Goal: Task Accomplishment & Management: Use online tool/utility

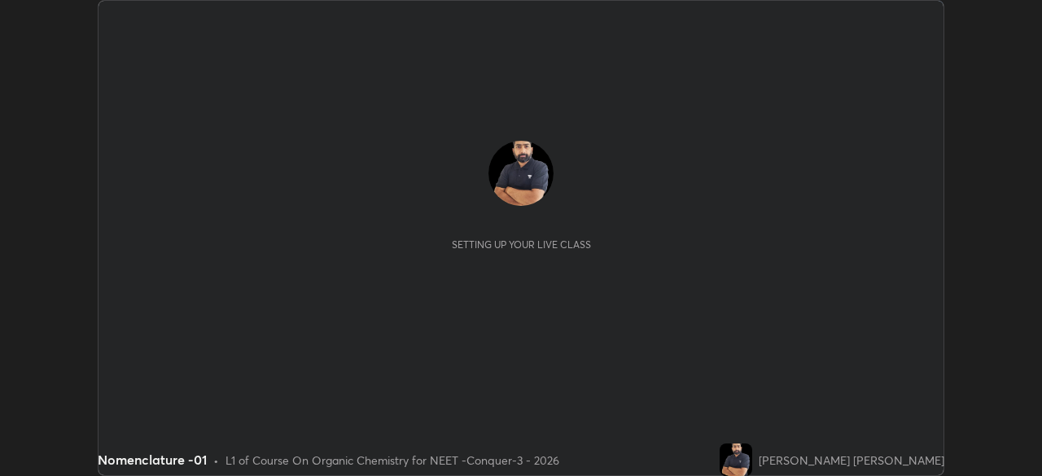
scroll to position [476, 1041]
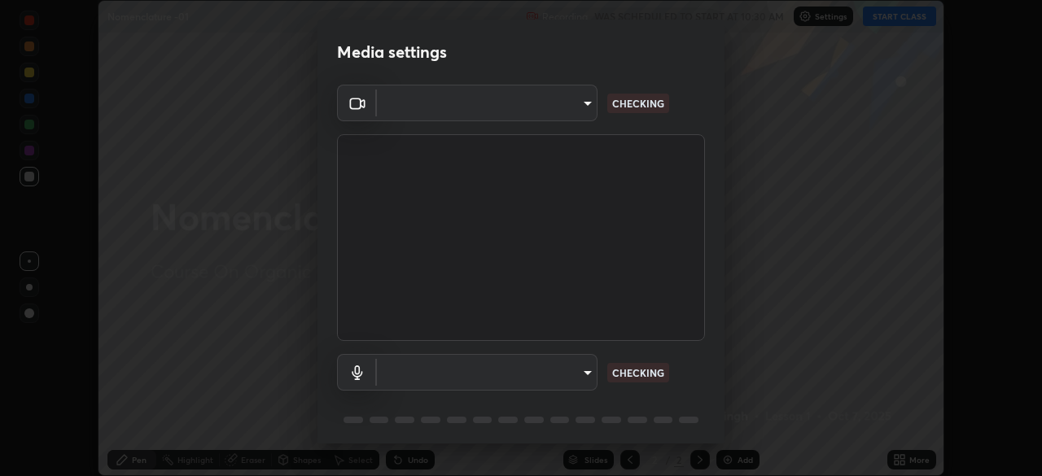
type input "cd196dca7ee3473cd0bbb3bb2826c5ea68ab4168b05a595dea54bdb54e95643a"
click at [562, 114] on body "Erase all Nomenclature -01 Recording WAS SCHEDULED TO START AT 10:30 AM Setting…" at bounding box center [521, 238] width 1042 height 476
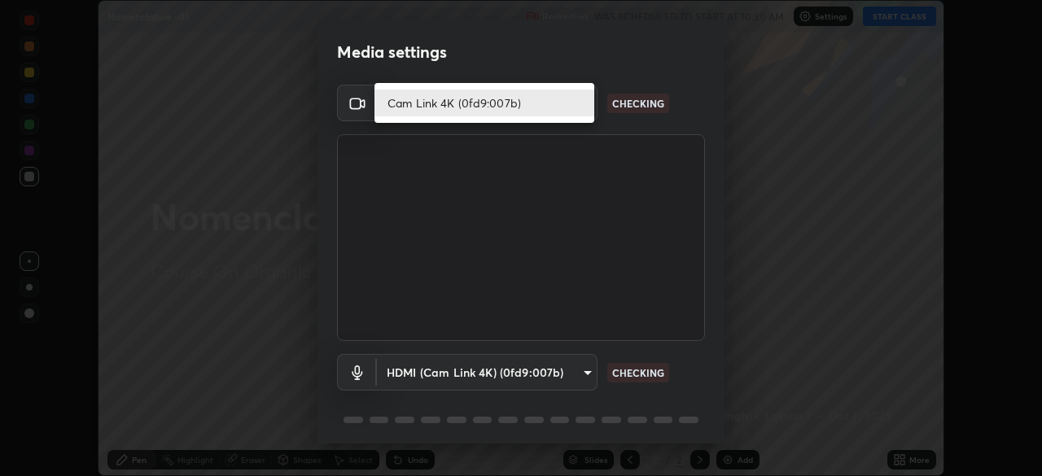
click at [559, 111] on li "Cam Link 4K (0fd9:007b)" at bounding box center [485, 103] width 220 height 27
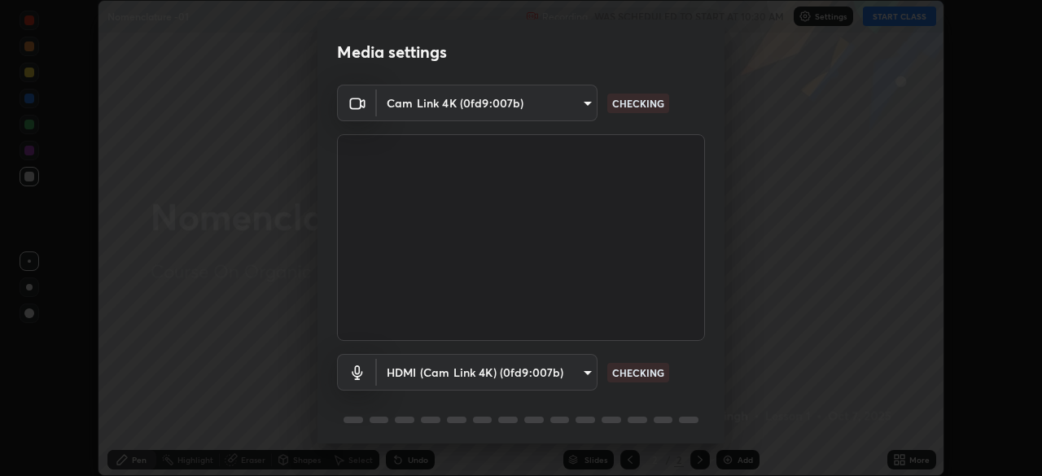
scroll to position [58, 0]
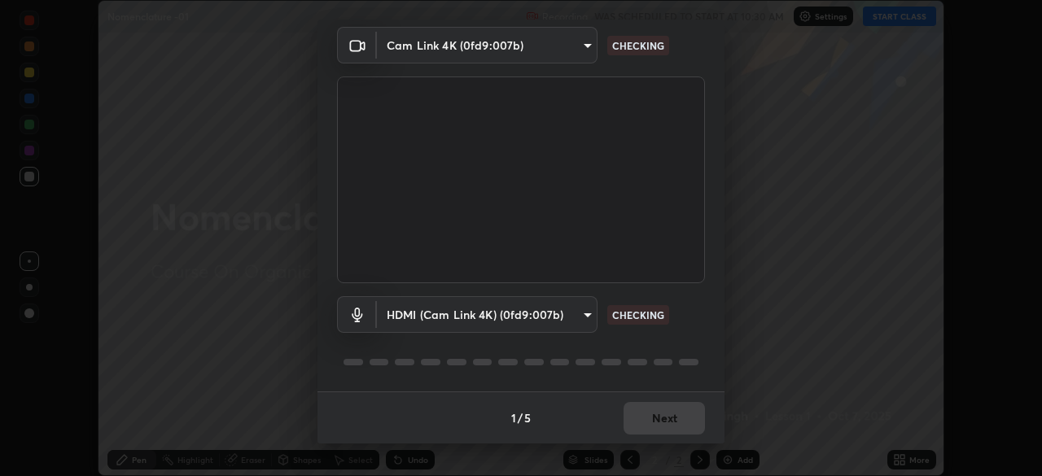
click at [553, 320] on body "Erase all Nomenclature -01 Recording WAS SCHEDULED TO START AT 10:30 AM Setting…" at bounding box center [521, 238] width 1042 height 476
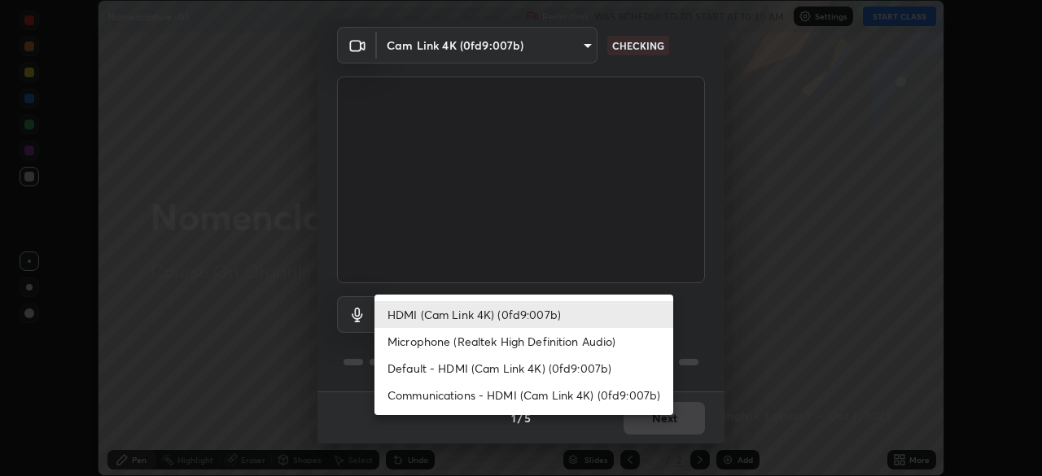
click at [497, 370] on li "Default - HDMI (Cam Link 4K) (0fd9:007b)" at bounding box center [524, 368] width 299 height 27
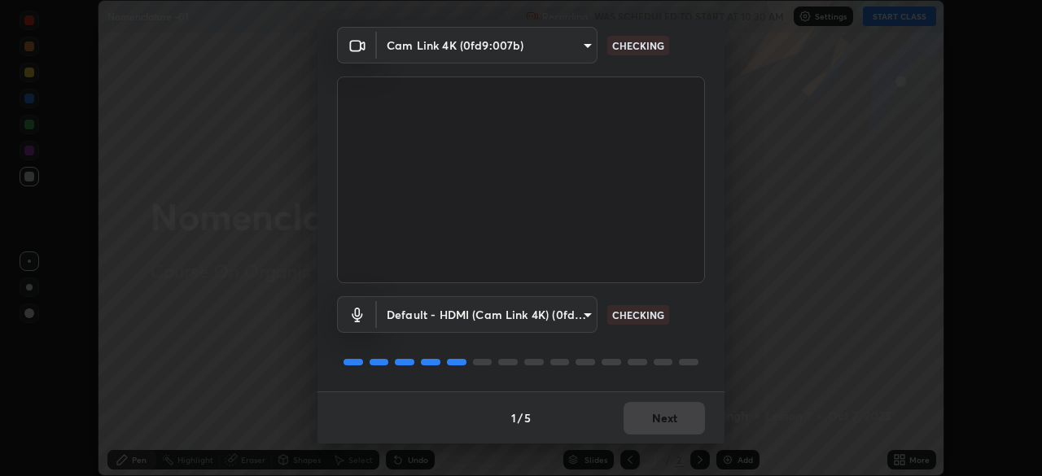
click at [535, 320] on body "Erase all Nomenclature -01 Recording WAS SCHEDULED TO START AT 10:30 AM Setting…" at bounding box center [521, 238] width 1042 height 476
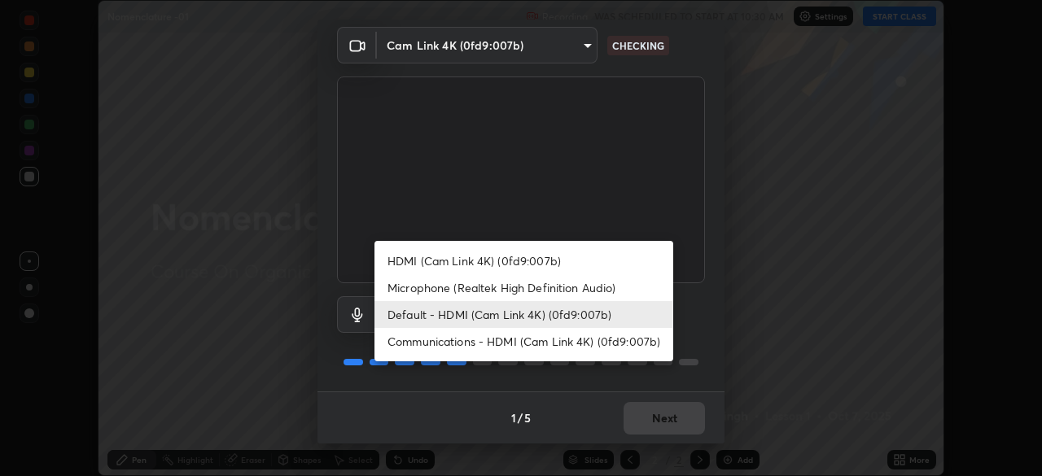
click at [524, 263] on li "HDMI (Cam Link 4K) (0fd9:007b)" at bounding box center [524, 260] width 299 height 27
type input "8a746cdf30822f0194d7ebaae9e2952f093a53666f518d89720ff13f51db075d"
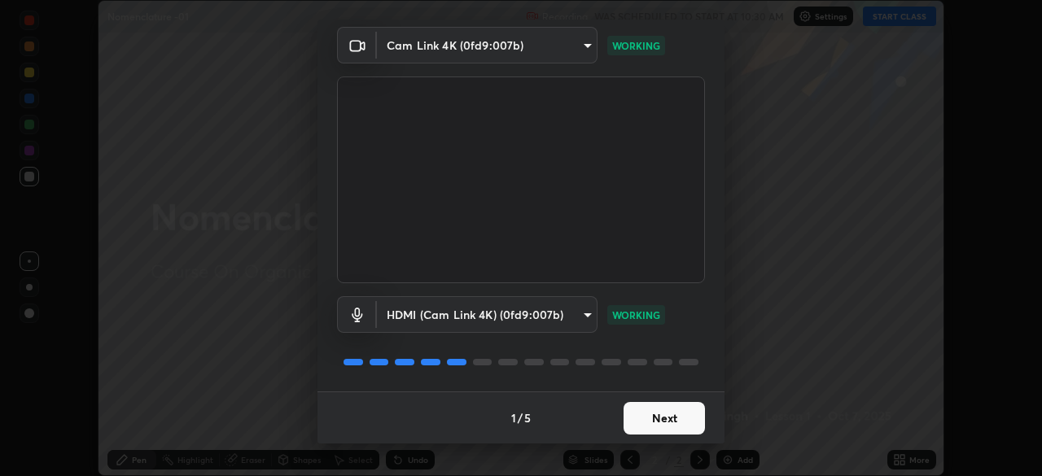
click at [675, 414] on button "Next" at bounding box center [664, 418] width 81 height 33
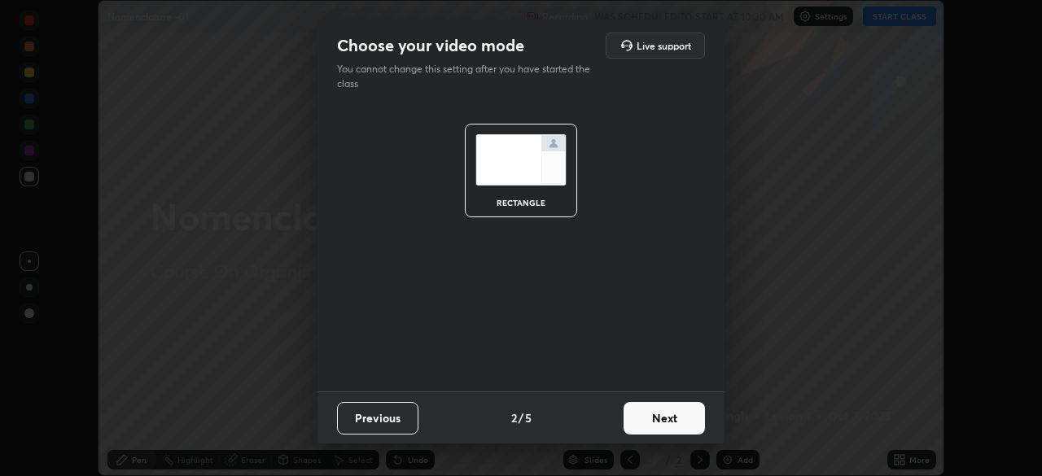
scroll to position [0, 0]
click at [678, 418] on button "Next" at bounding box center [664, 418] width 81 height 33
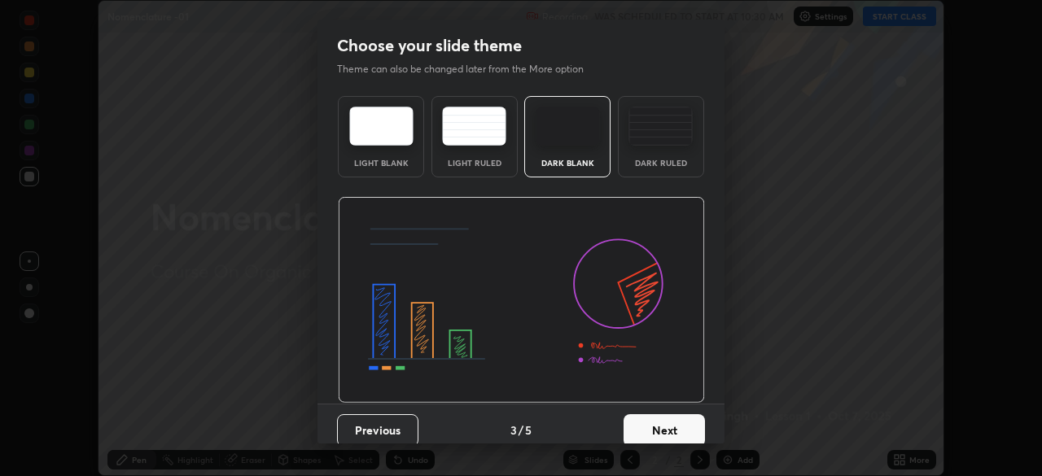
click at [681, 423] on button "Next" at bounding box center [664, 430] width 81 height 33
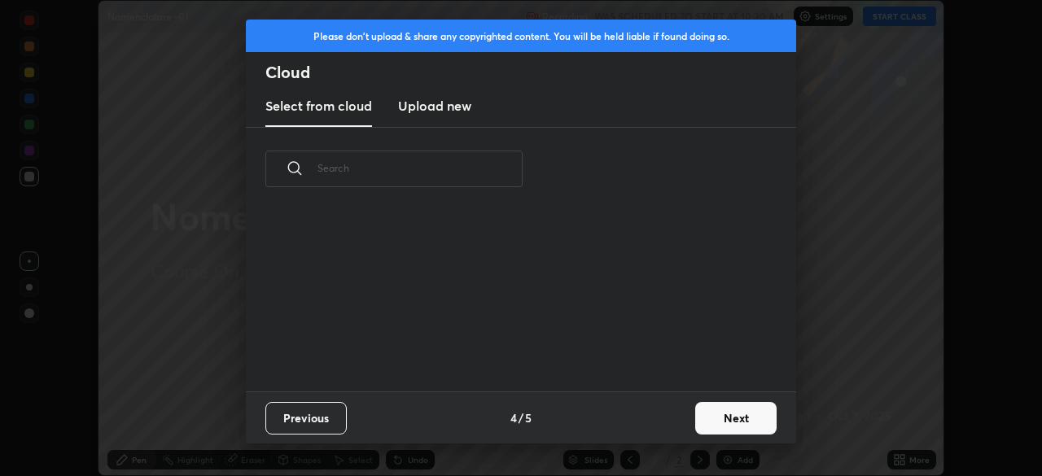
click at [697, 423] on button "Next" at bounding box center [735, 418] width 81 height 33
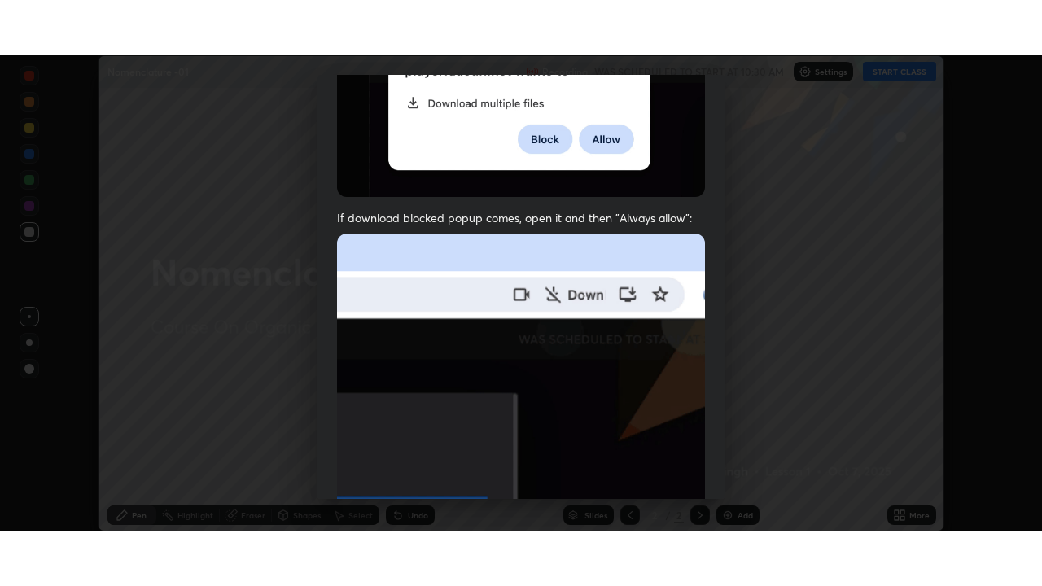
scroll to position [390, 0]
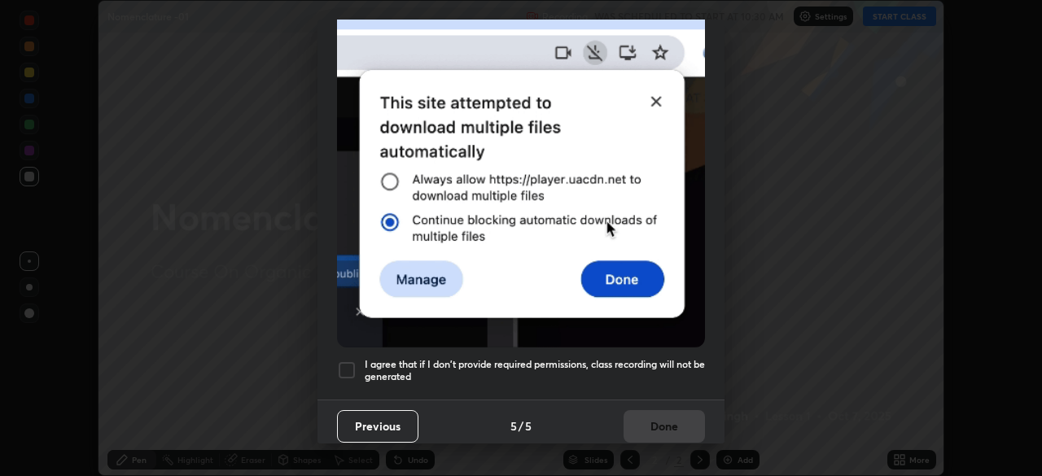
click at [353, 366] on div at bounding box center [347, 371] width 20 height 20
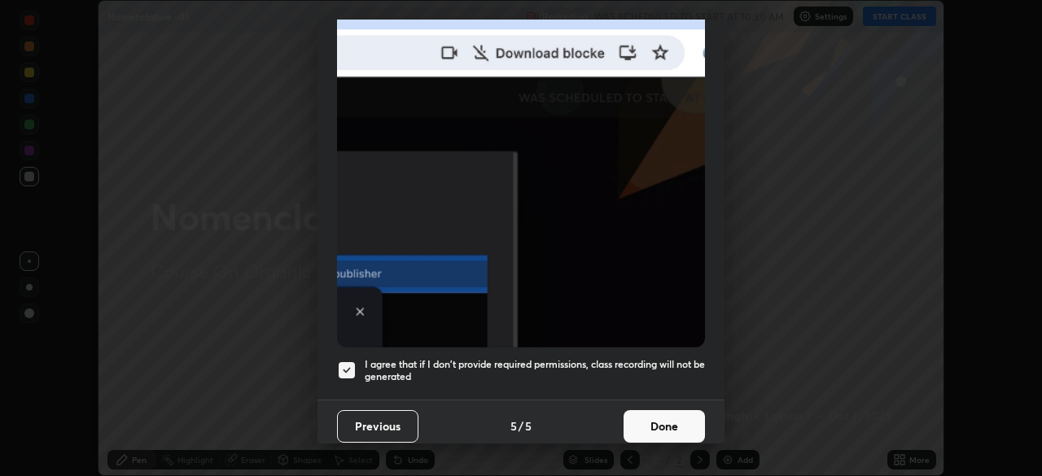
click at [659, 425] on button "Done" at bounding box center [664, 426] width 81 height 33
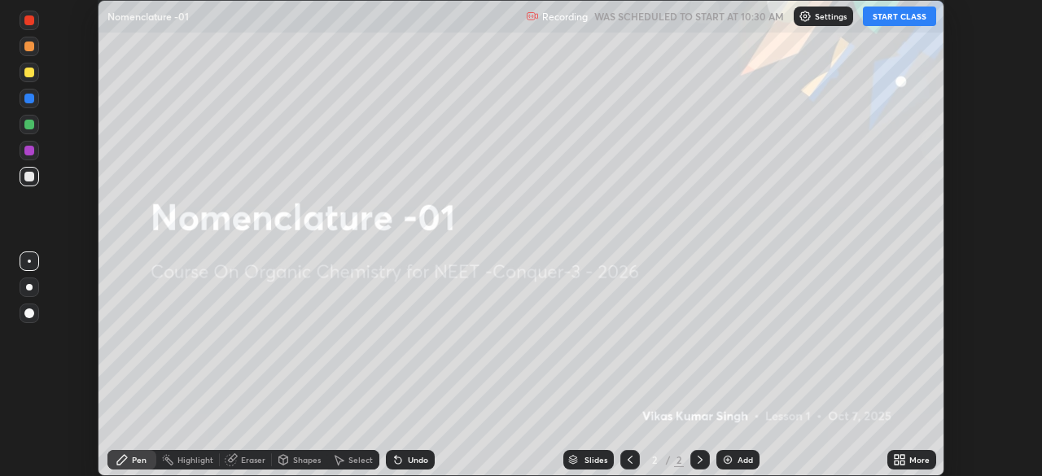
click at [901, 462] on icon at bounding box center [902, 463] width 4 height 4
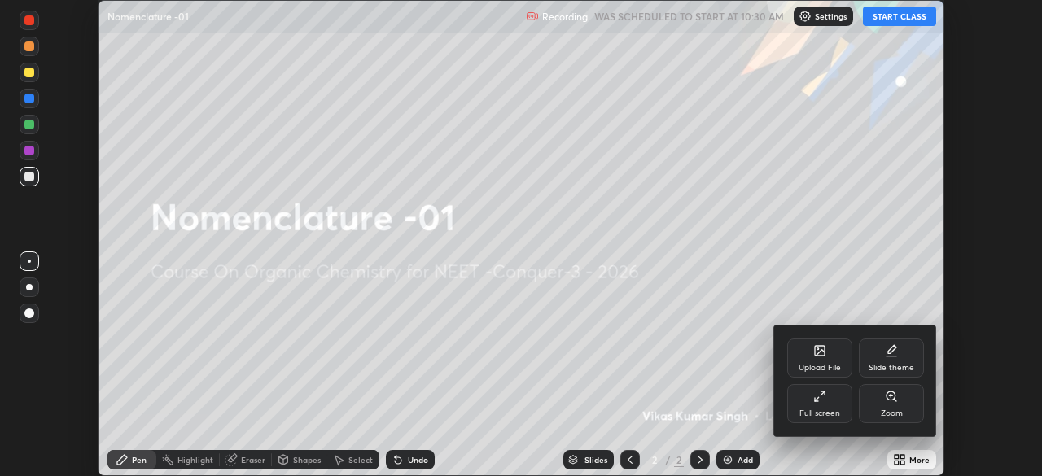
click at [831, 414] on div "Full screen" at bounding box center [819, 414] width 41 height 8
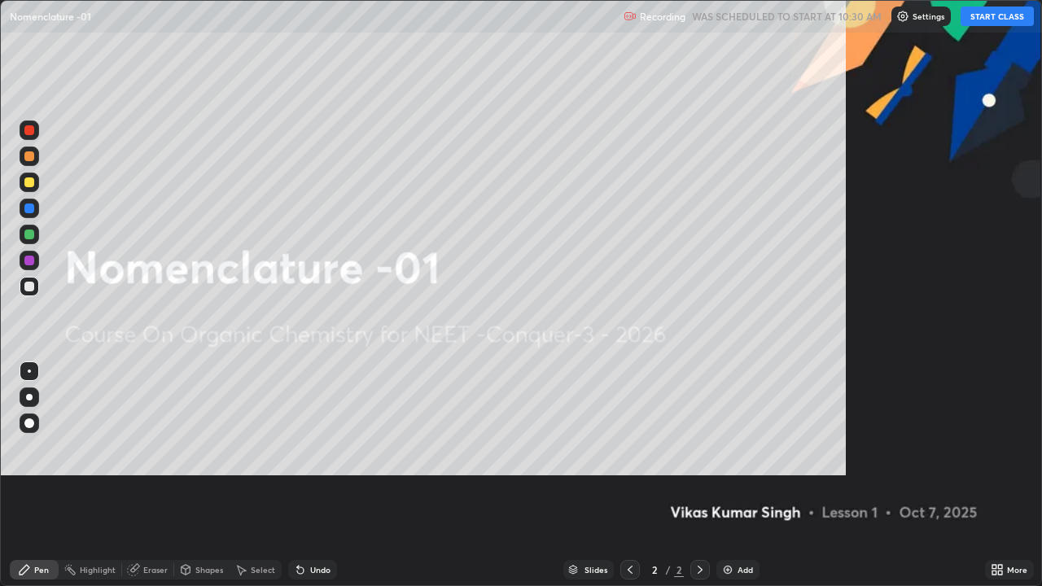
scroll to position [586, 1042]
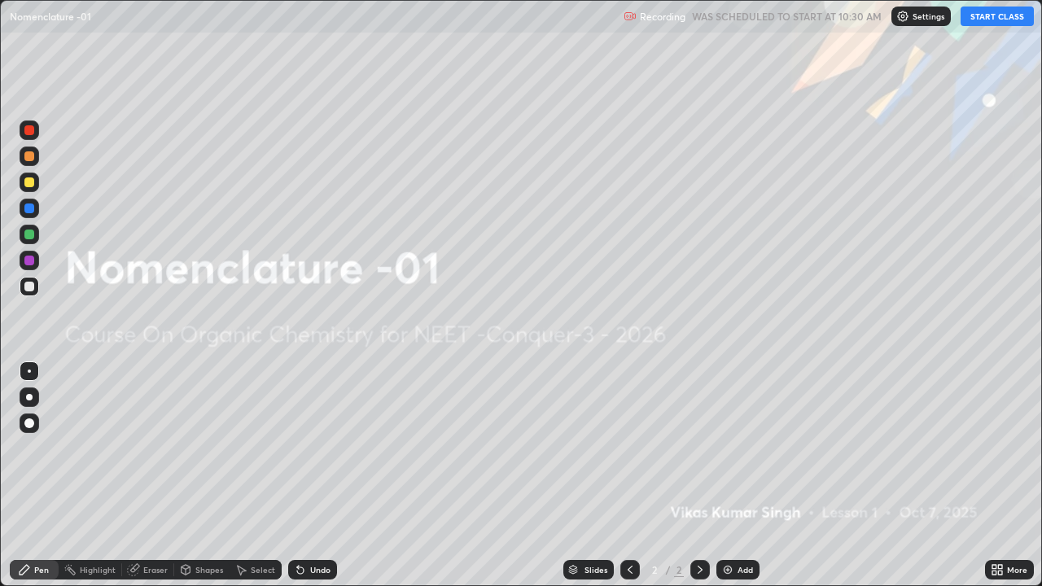
click at [990, 20] on button "START CLASS" at bounding box center [997, 17] width 73 height 20
click at [752, 475] on div "Add" at bounding box center [737, 570] width 43 height 20
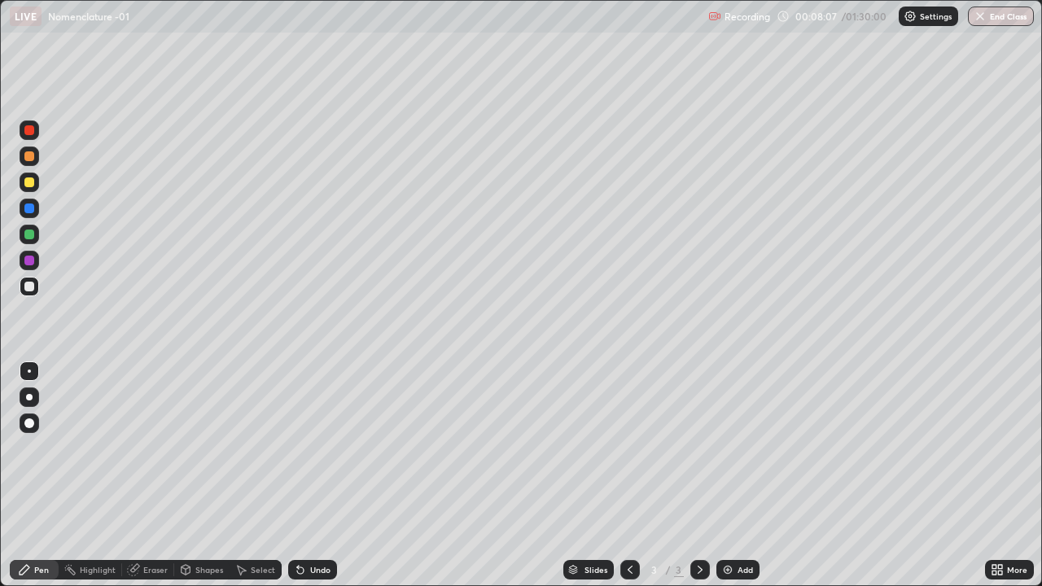
click at [313, 475] on div "Undo" at bounding box center [312, 570] width 49 height 20
click at [314, 475] on div "Undo" at bounding box center [312, 570] width 49 height 20
click at [313, 475] on div "Undo" at bounding box center [320, 570] width 20 height 8
click at [310, 475] on div "Undo" at bounding box center [320, 570] width 20 height 8
click at [302, 475] on icon at bounding box center [300, 569] width 13 height 13
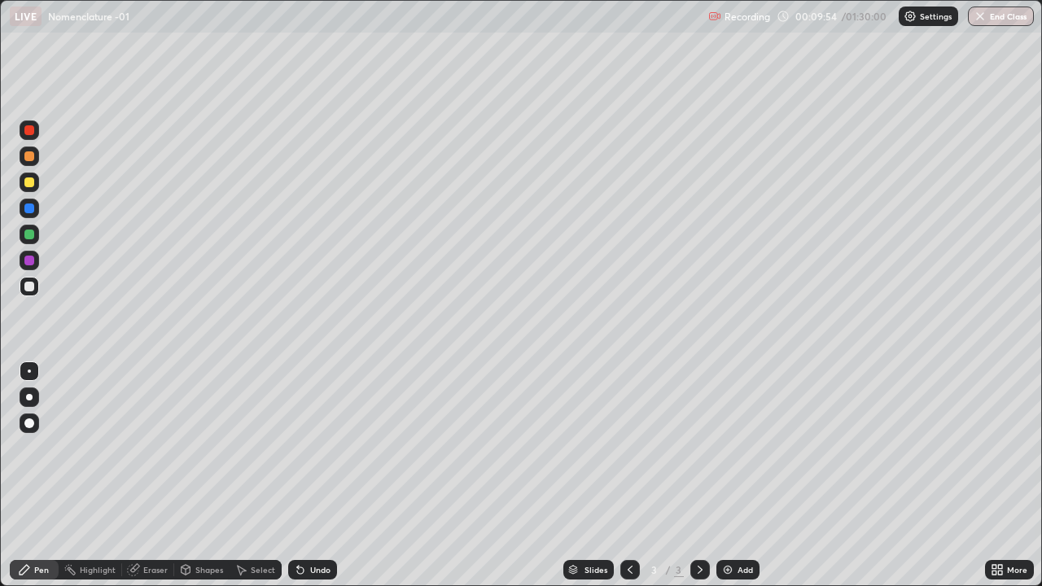
click at [738, 475] on div "Add" at bounding box center [745, 570] width 15 height 8
click at [752, 475] on div "Add" at bounding box center [737, 570] width 43 height 20
click at [30, 182] on div at bounding box center [29, 182] width 10 height 10
click at [35, 287] on div at bounding box center [30, 287] width 20 height 20
click at [747, 475] on div "Add" at bounding box center [737, 570] width 43 height 20
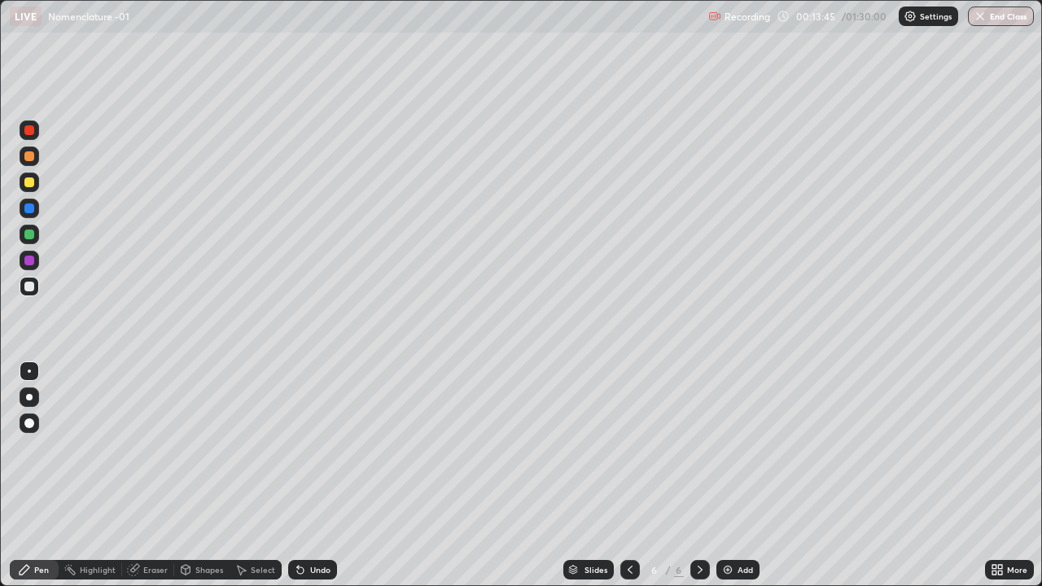
click at [29, 183] on div at bounding box center [29, 182] width 10 height 10
click at [36, 286] on div at bounding box center [30, 287] width 20 height 20
click at [32, 186] on div at bounding box center [29, 182] width 10 height 10
click at [37, 211] on div at bounding box center [30, 209] width 20 height 20
click at [36, 287] on div at bounding box center [30, 287] width 20 height 20
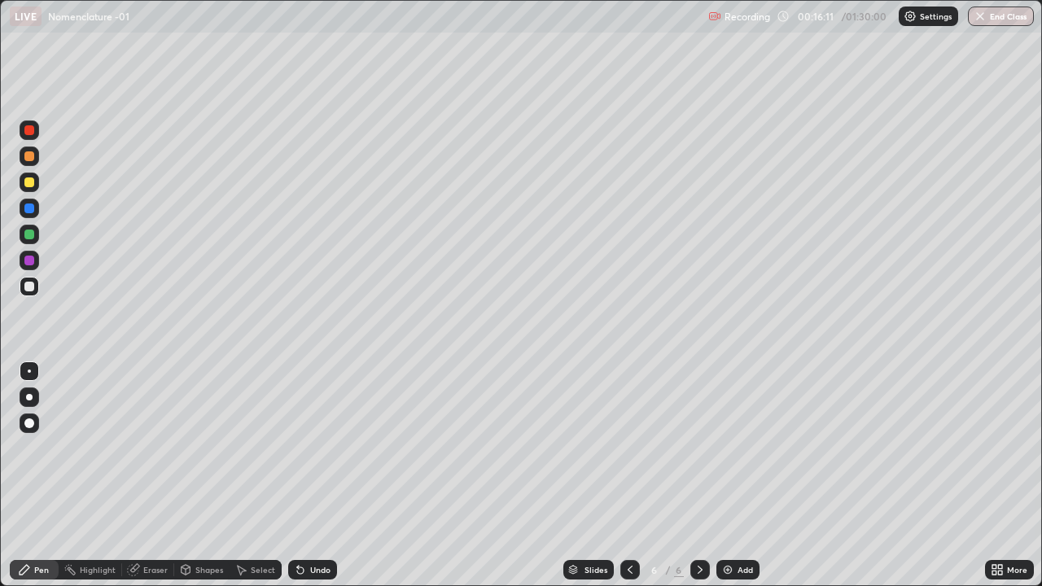
click at [316, 475] on div "Undo" at bounding box center [312, 570] width 49 height 20
click at [747, 475] on div "Add" at bounding box center [737, 570] width 43 height 20
click at [28, 160] on div at bounding box center [29, 156] width 10 height 10
click at [38, 287] on div at bounding box center [30, 287] width 20 height 20
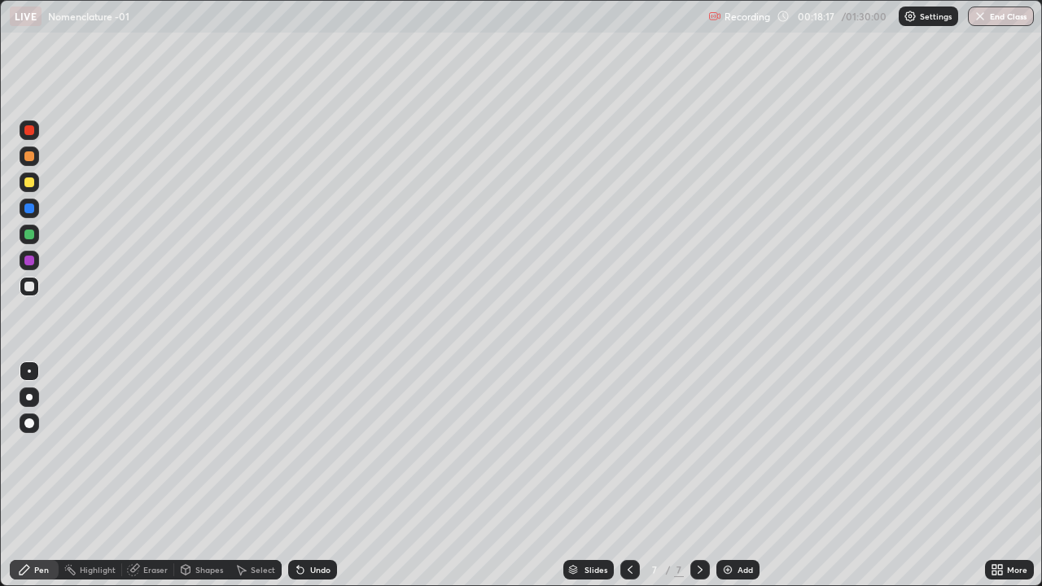
click at [33, 289] on div at bounding box center [30, 287] width 20 height 20
click at [24, 235] on div at bounding box center [29, 235] width 10 height 10
click at [30, 287] on div at bounding box center [29, 287] width 10 height 10
click at [37, 239] on div at bounding box center [30, 235] width 20 height 20
click at [37, 284] on div at bounding box center [30, 287] width 20 height 20
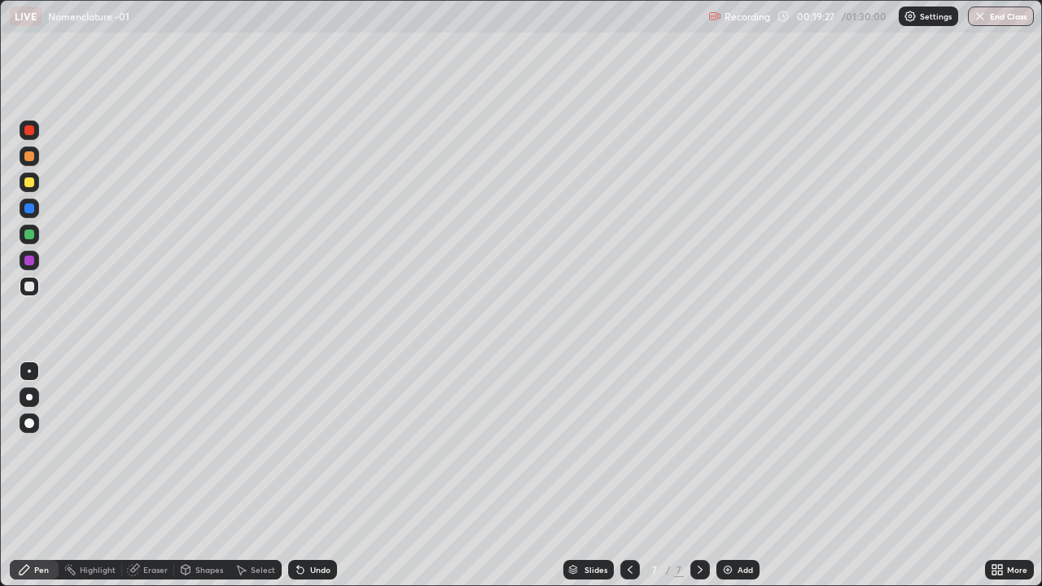
click at [35, 235] on div at bounding box center [30, 235] width 20 height 20
click at [30, 287] on div at bounding box center [29, 287] width 10 height 10
click at [741, 475] on div "Add" at bounding box center [737, 570] width 43 height 20
click at [35, 238] on div at bounding box center [30, 235] width 20 height 20
click at [32, 286] on div at bounding box center [29, 287] width 10 height 10
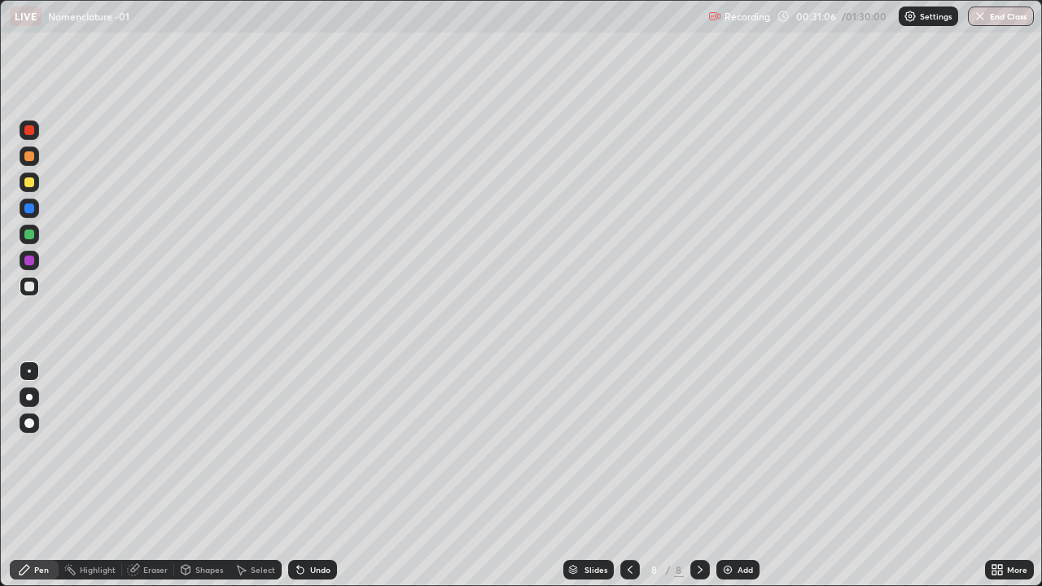
click at [751, 475] on div "Add" at bounding box center [737, 570] width 43 height 20
click at [37, 186] on div at bounding box center [30, 183] width 20 height 20
click at [316, 475] on div "Undo" at bounding box center [320, 570] width 20 height 8
click at [38, 291] on div at bounding box center [30, 287] width 20 height 20
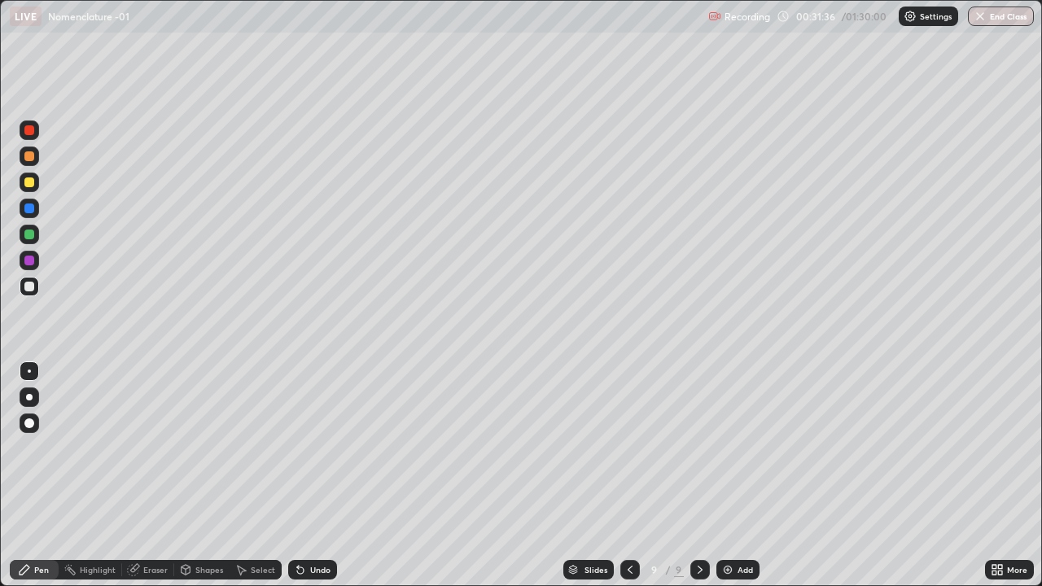
click at [28, 209] on div at bounding box center [29, 209] width 10 height 10
click at [28, 278] on div at bounding box center [30, 287] width 20 height 20
click at [30, 182] on div at bounding box center [29, 182] width 10 height 10
click at [32, 289] on div at bounding box center [29, 287] width 10 height 10
click at [740, 475] on div "Add" at bounding box center [745, 570] width 15 height 8
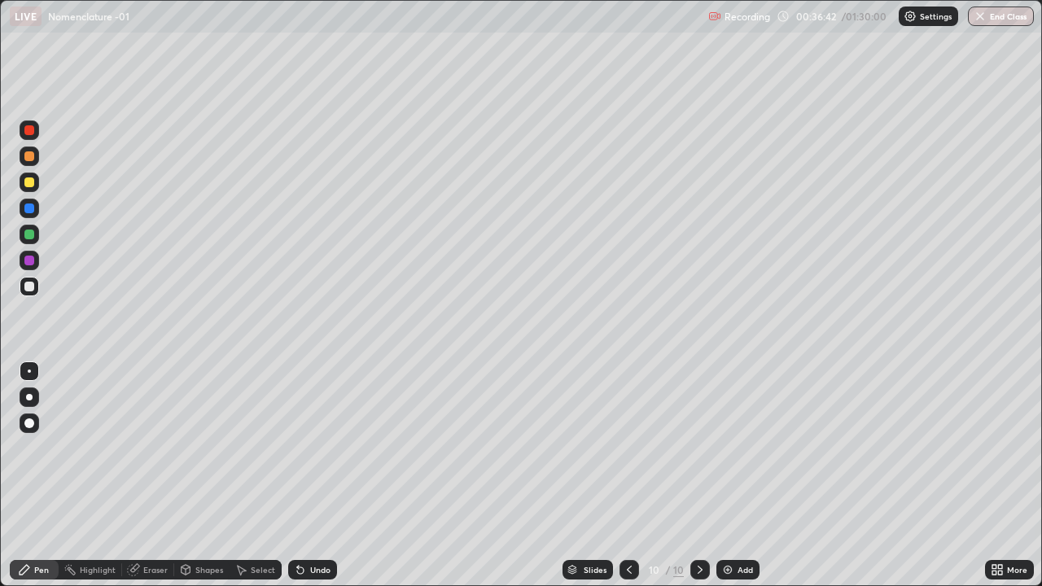
click at [36, 184] on div at bounding box center [30, 183] width 20 height 20
click at [33, 262] on div at bounding box center [29, 261] width 10 height 10
click at [28, 289] on div at bounding box center [29, 287] width 10 height 10
click at [327, 475] on div "Undo" at bounding box center [312, 570] width 49 height 20
click at [323, 475] on div "Undo" at bounding box center [312, 570] width 49 height 20
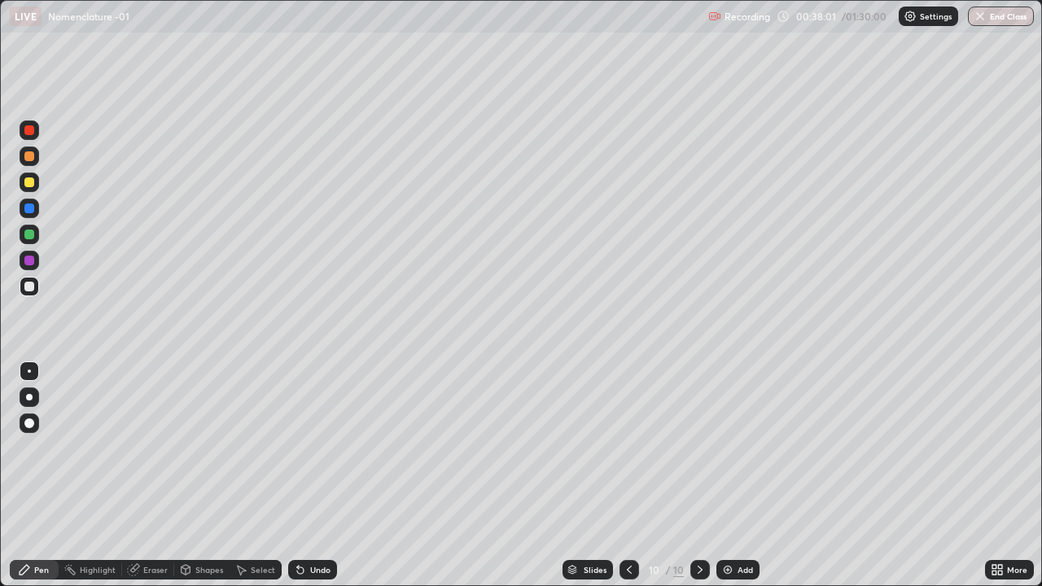
click at [317, 475] on div "Undo" at bounding box center [312, 570] width 49 height 20
click at [316, 475] on div "Undo" at bounding box center [320, 570] width 20 height 8
click at [318, 475] on div "Undo" at bounding box center [320, 570] width 20 height 8
click at [29, 263] on div at bounding box center [29, 261] width 10 height 10
click at [27, 234] on div at bounding box center [29, 235] width 10 height 10
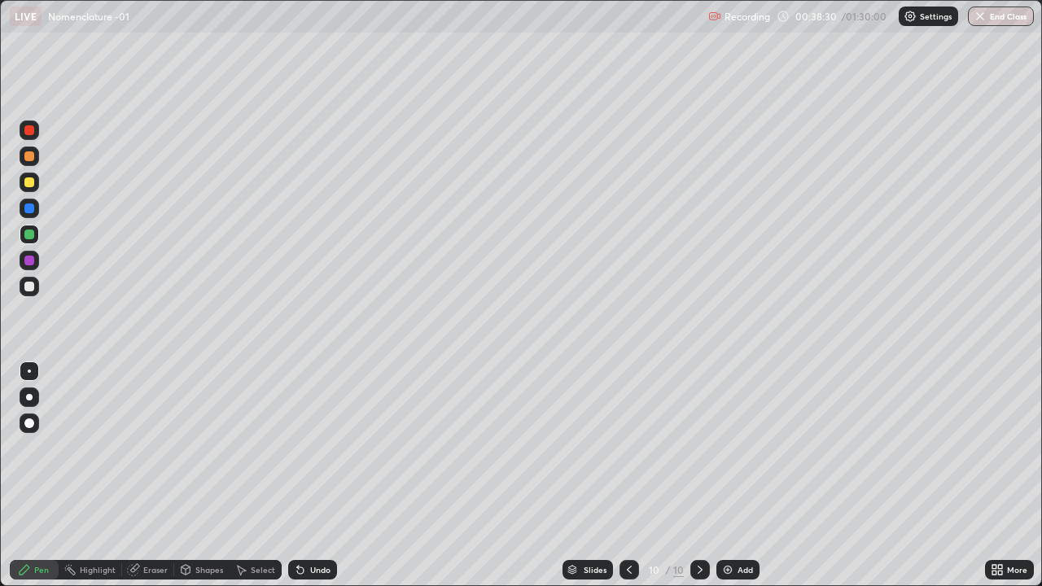
click at [32, 292] on div at bounding box center [30, 287] width 20 height 20
click at [319, 475] on div "Undo" at bounding box center [320, 570] width 20 height 8
click at [328, 475] on div "Undo" at bounding box center [312, 570] width 49 height 20
click at [30, 208] on div at bounding box center [29, 209] width 10 height 10
click at [32, 158] on div at bounding box center [29, 156] width 10 height 10
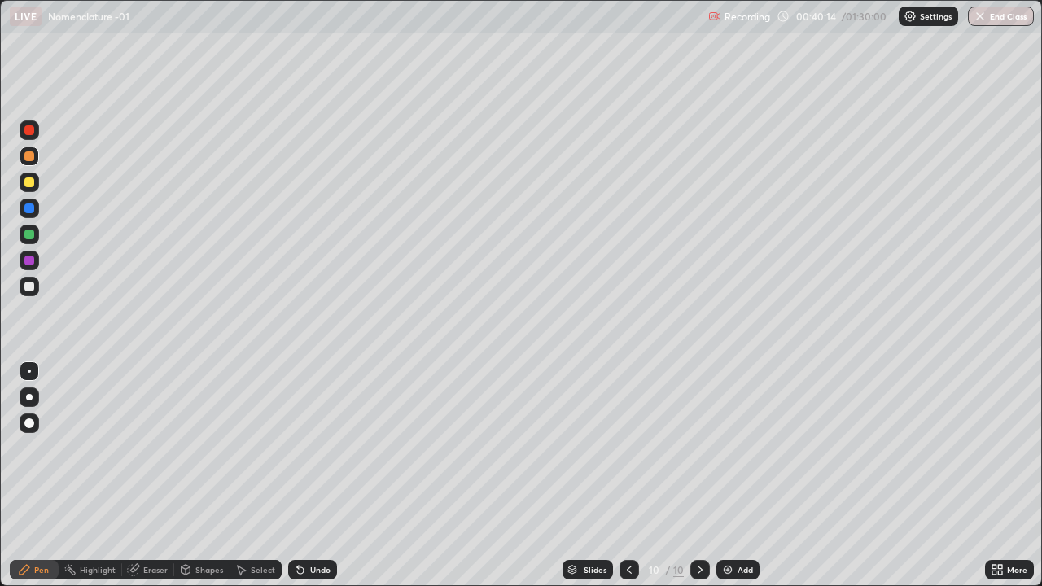
click at [33, 285] on div at bounding box center [29, 287] width 10 height 10
click at [750, 475] on div "Add" at bounding box center [737, 570] width 43 height 20
click at [28, 183] on div at bounding box center [29, 182] width 10 height 10
click at [30, 293] on div at bounding box center [30, 287] width 20 height 20
click at [28, 261] on div at bounding box center [29, 261] width 10 height 10
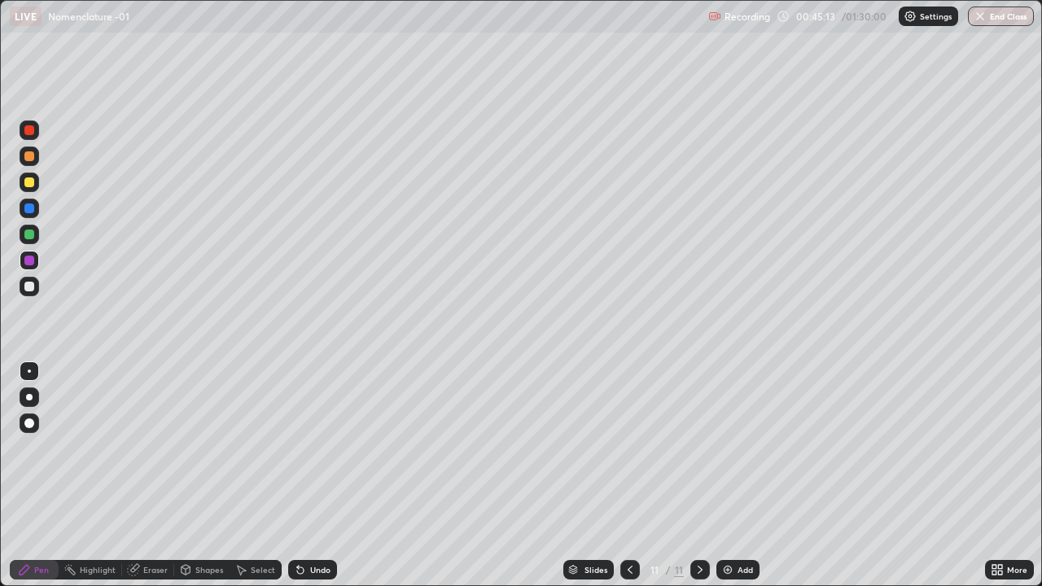
click at [30, 261] on div at bounding box center [29, 261] width 10 height 10
click at [29, 287] on div at bounding box center [29, 287] width 10 height 10
click at [322, 475] on div "Undo" at bounding box center [320, 570] width 20 height 8
click at [324, 475] on div "Undo" at bounding box center [320, 570] width 20 height 8
click at [319, 475] on div "Undo" at bounding box center [312, 570] width 49 height 20
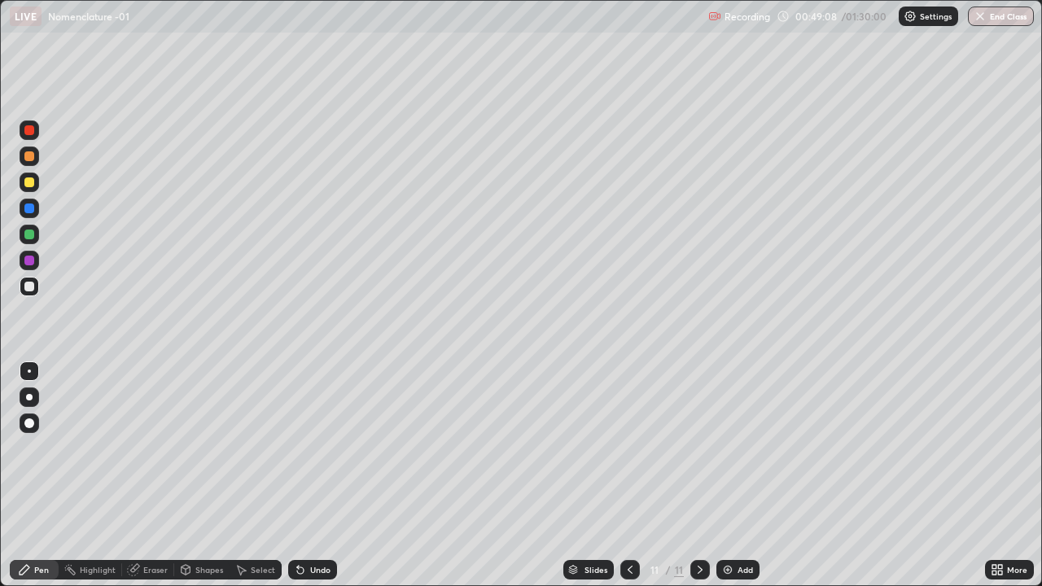
click at [37, 186] on div at bounding box center [30, 183] width 20 height 20
click at [29, 289] on div at bounding box center [29, 287] width 10 height 10
click at [30, 261] on div at bounding box center [29, 261] width 10 height 10
click at [35, 184] on div at bounding box center [30, 183] width 20 height 20
click at [35, 288] on div at bounding box center [30, 287] width 20 height 20
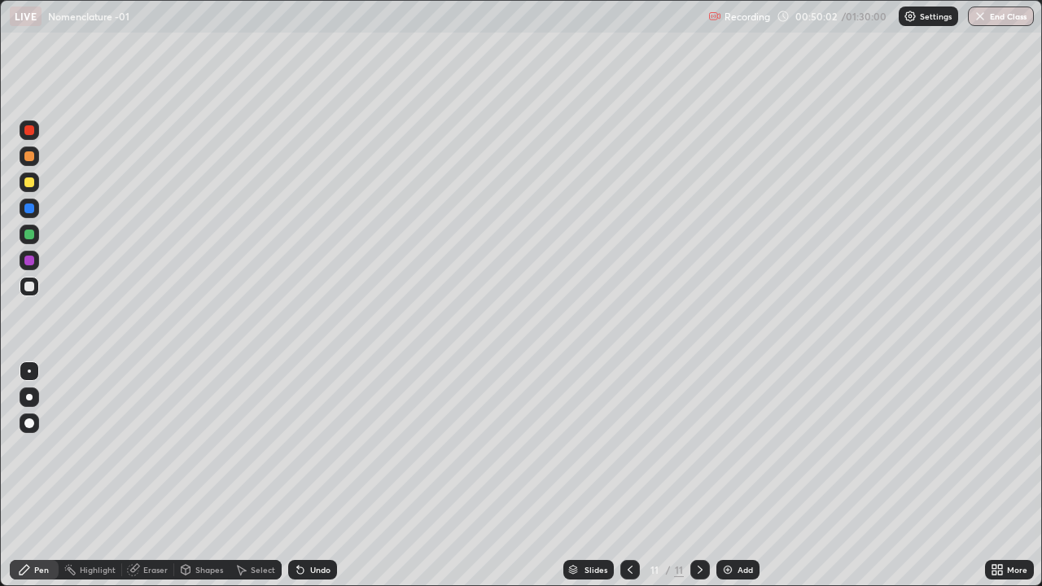
click at [310, 475] on div "Undo" at bounding box center [320, 570] width 20 height 8
click at [37, 181] on div at bounding box center [30, 183] width 20 height 20
click at [35, 290] on div at bounding box center [30, 287] width 20 height 20
click at [37, 186] on div at bounding box center [30, 183] width 20 height 20
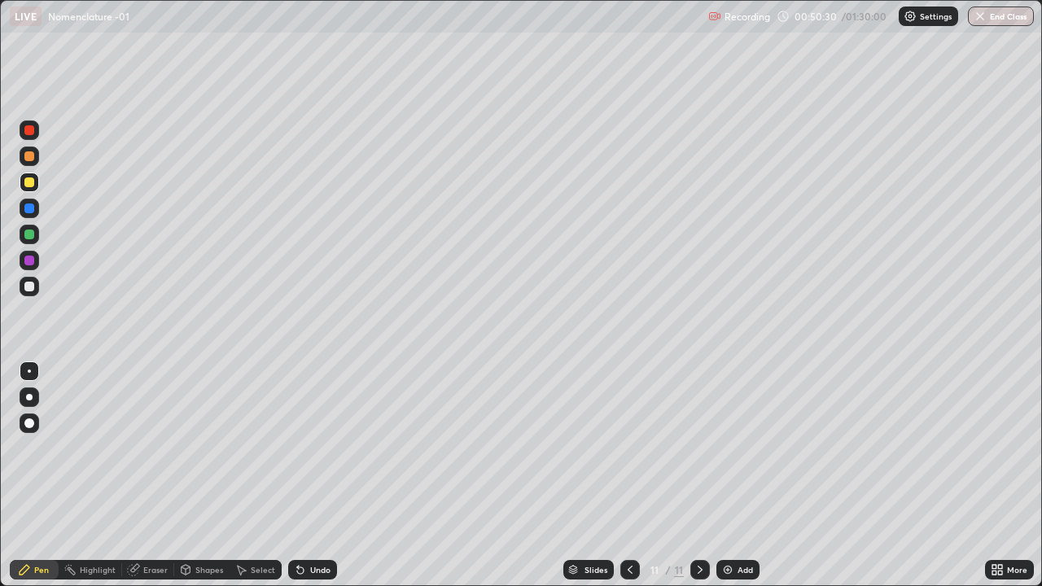
click at [33, 291] on div at bounding box center [29, 287] width 10 height 10
click at [30, 182] on div at bounding box center [29, 182] width 10 height 10
click at [322, 475] on div "Undo" at bounding box center [320, 570] width 20 height 8
click at [329, 475] on div "Undo" at bounding box center [312, 570] width 49 height 20
click at [322, 475] on div "Undo" at bounding box center [312, 570] width 49 height 20
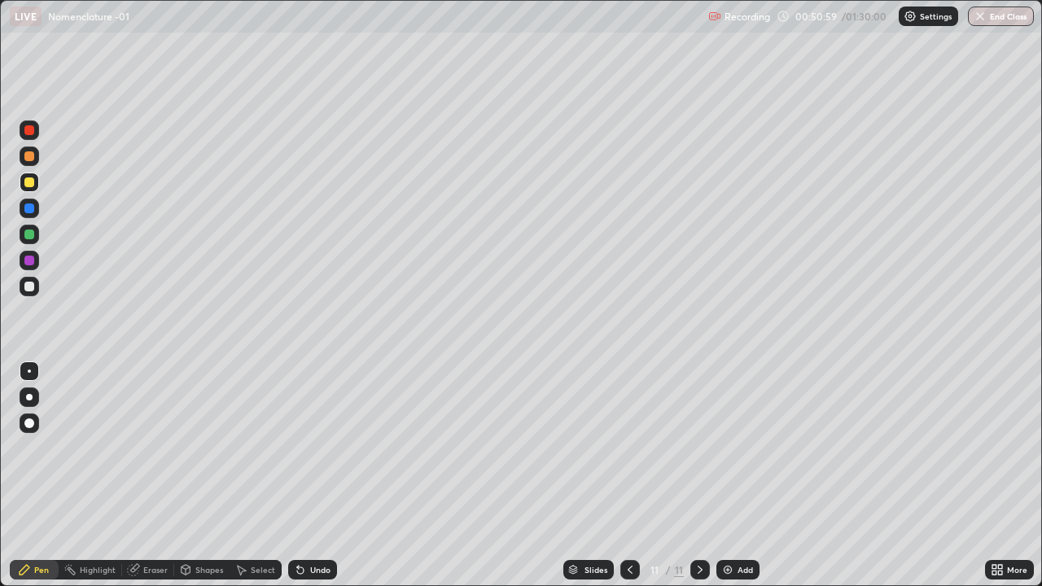
click at [321, 475] on div "Undo" at bounding box center [312, 570] width 49 height 20
click at [320, 475] on div "Undo" at bounding box center [312, 570] width 49 height 20
click at [38, 286] on div at bounding box center [30, 287] width 20 height 20
click at [30, 182] on div at bounding box center [29, 182] width 10 height 10
click at [749, 475] on div "Add" at bounding box center [745, 570] width 15 height 8
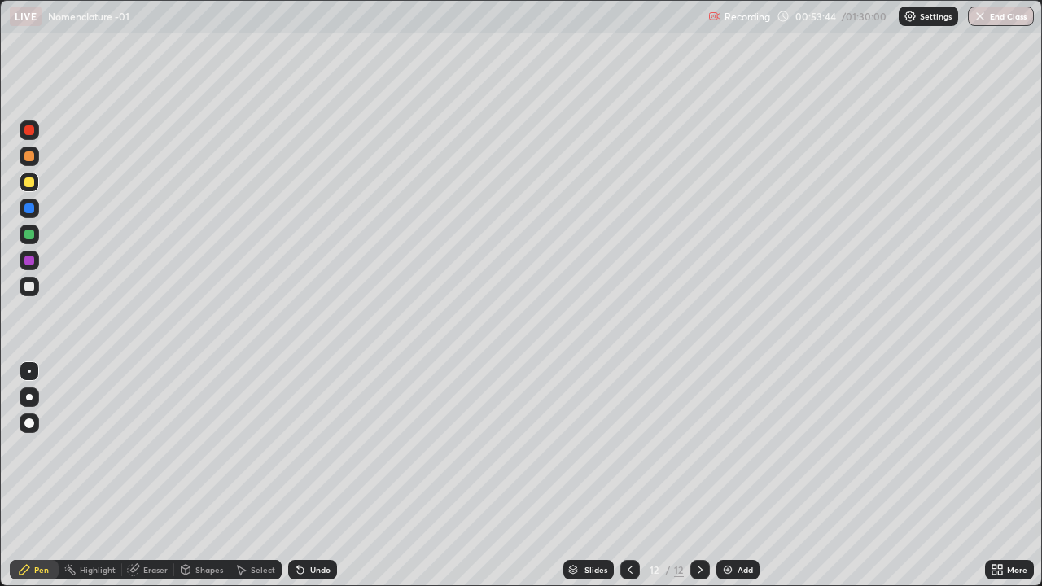
click at [32, 235] on div at bounding box center [29, 235] width 10 height 10
click at [33, 287] on div at bounding box center [29, 287] width 10 height 10
click at [333, 475] on div "Undo" at bounding box center [312, 570] width 49 height 20
click at [30, 212] on div at bounding box center [29, 209] width 10 height 10
click at [29, 289] on div at bounding box center [29, 287] width 10 height 10
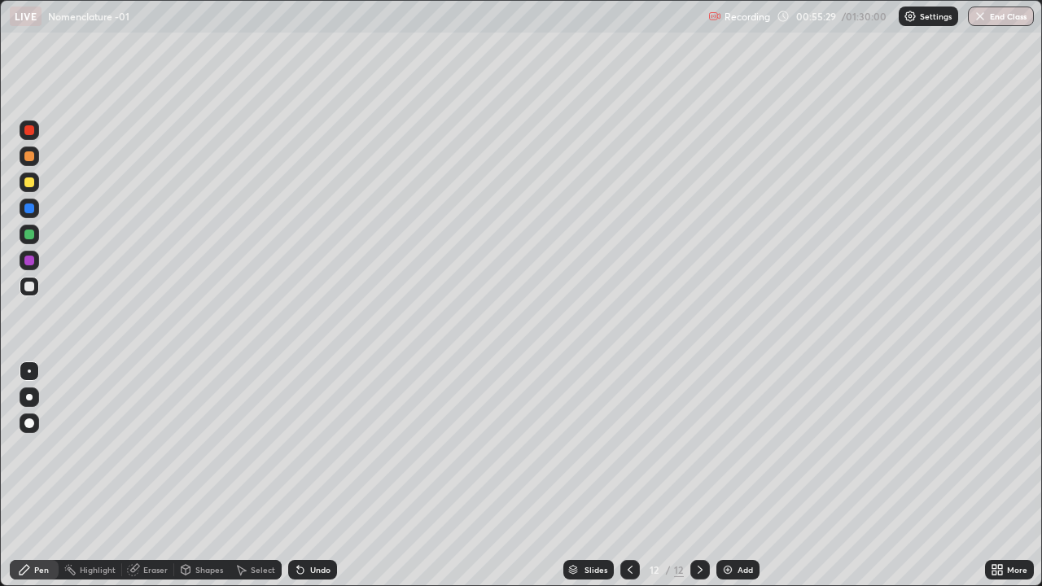
click at [31, 209] on div at bounding box center [29, 209] width 10 height 10
click at [35, 284] on div at bounding box center [30, 287] width 20 height 20
click at [753, 475] on div "Add" at bounding box center [737, 570] width 43 height 20
click at [33, 185] on div at bounding box center [29, 182] width 10 height 10
click at [32, 237] on div at bounding box center [29, 235] width 10 height 10
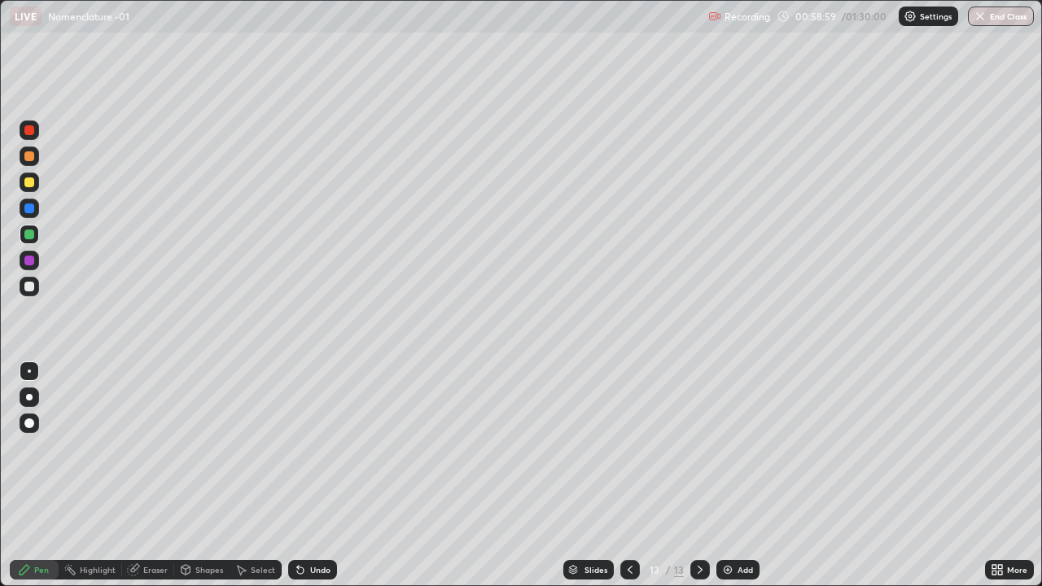
click at [33, 183] on div at bounding box center [29, 182] width 10 height 10
click at [28, 291] on div at bounding box center [29, 287] width 10 height 10
click at [316, 475] on div "Undo" at bounding box center [312, 570] width 49 height 20
click at [318, 475] on div "Undo" at bounding box center [312, 570] width 49 height 20
click at [327, 475] on div "Undo" at bounding box center [312, 570] width 49 height 20
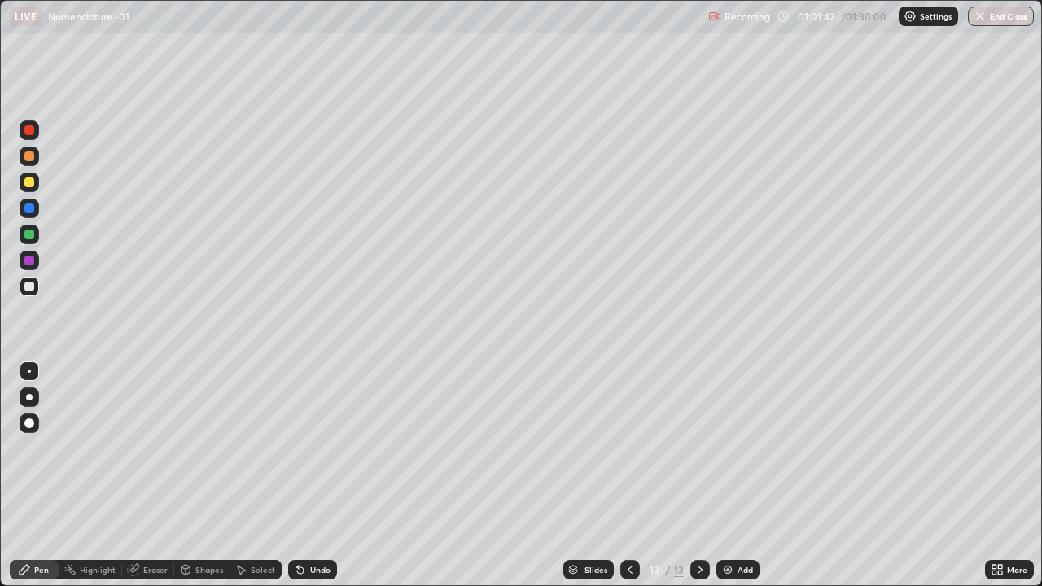
click at [33, 182] on div at bounding box center [29, 182] width 10 height 10
click at [752, 475] on div "Add" at bounding box center [737, 570] width 43 height 20
click at [30, 208] on div at bounding box center [29, 209] width 10 height 10
click at [31, 287] on div at bounding box center [29, 287] width 10 height 10
click at [35, 184] on div at bounding box center [30, 183] width 20 height 20
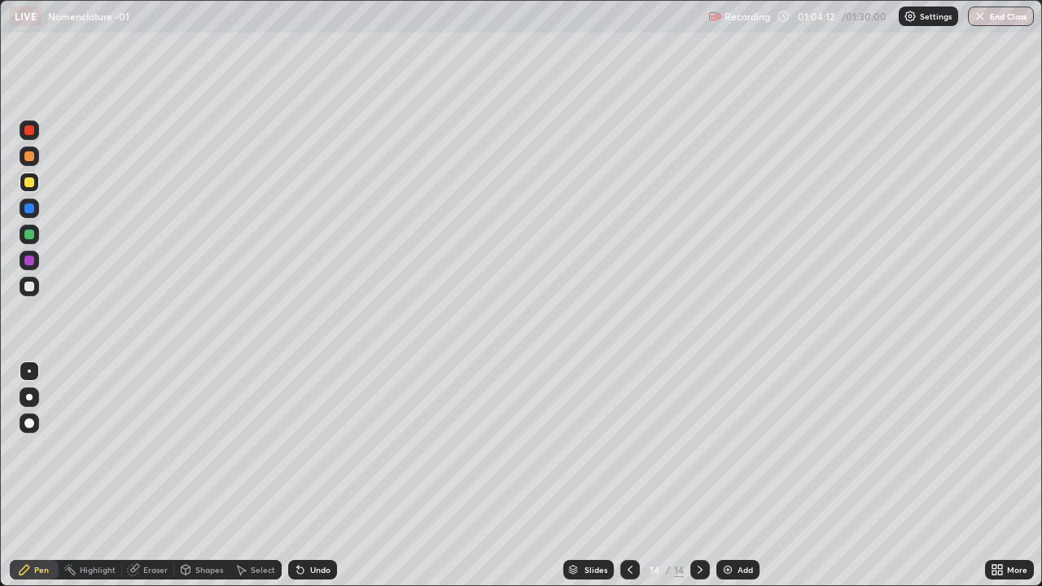
click at [30, 287] on div at bounding box center [29, 287] width 10 height 10
click at [33, 259] on div at bounding box center [29, 261] width 10 height 10
click at [32, 286] on div at bounding box center [29, 287] width 10 height 10
click at [746, 475] on div "Add" at bounding box center [745, 570] width 15 height 8
click at [32, 182] on div at bounding box center [29, 182] width 10 height 10
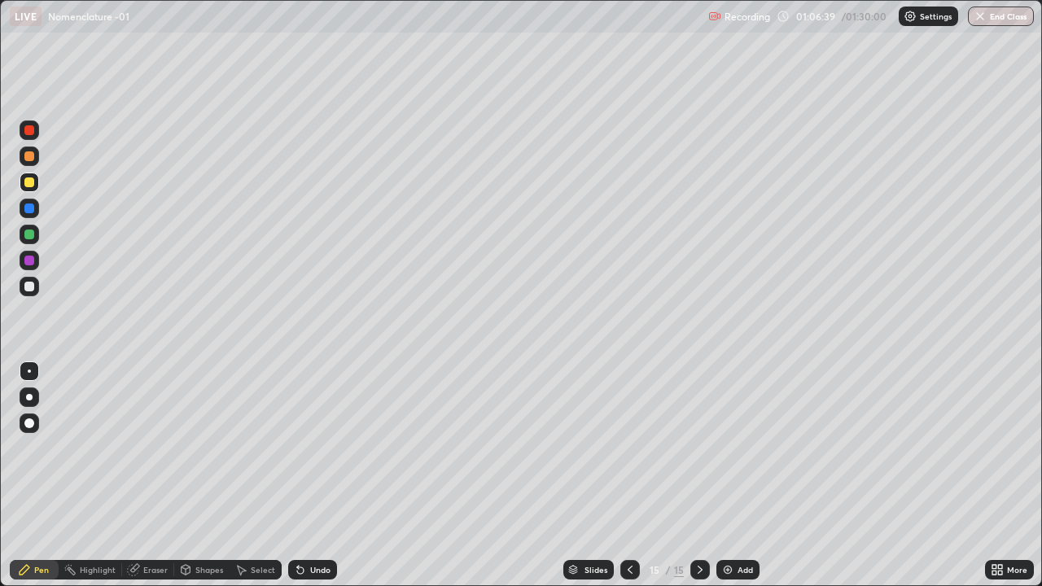
click at [38, 293] on div at bounding box center [30, 287] width 20 height 26
click at [30, 210] on div at bounding box center [29, 209] width 10 height 10
click at [36, 180] on div at bounding box center [30, 183] width 20 height 20
click at [153, 475] on div "Eraser" at bounding box center [155, 570] width 24 height 8
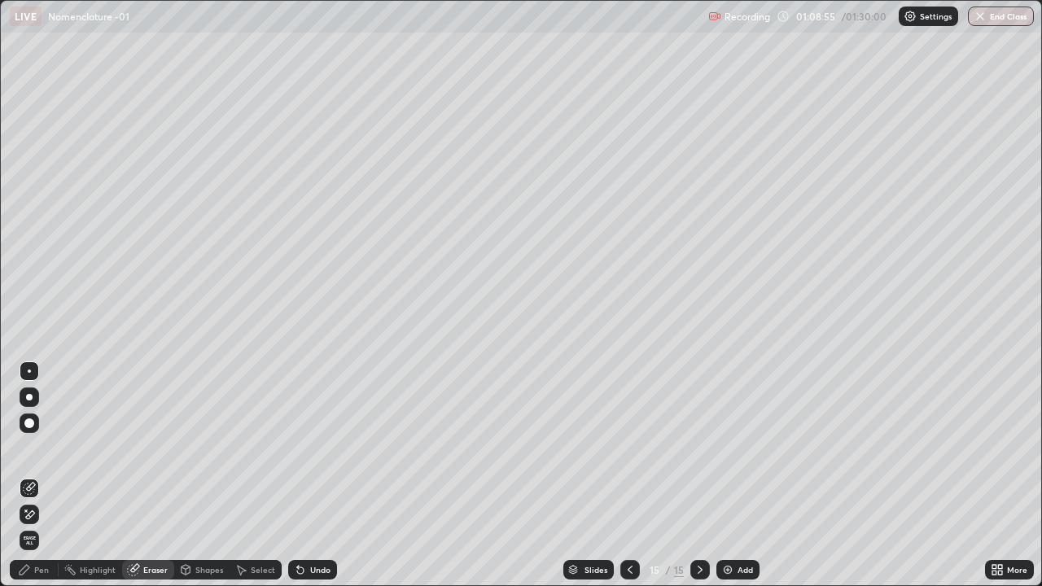
click at [43, 475] on div "Pen" at bounding box center [34, 570] width 49 height 20
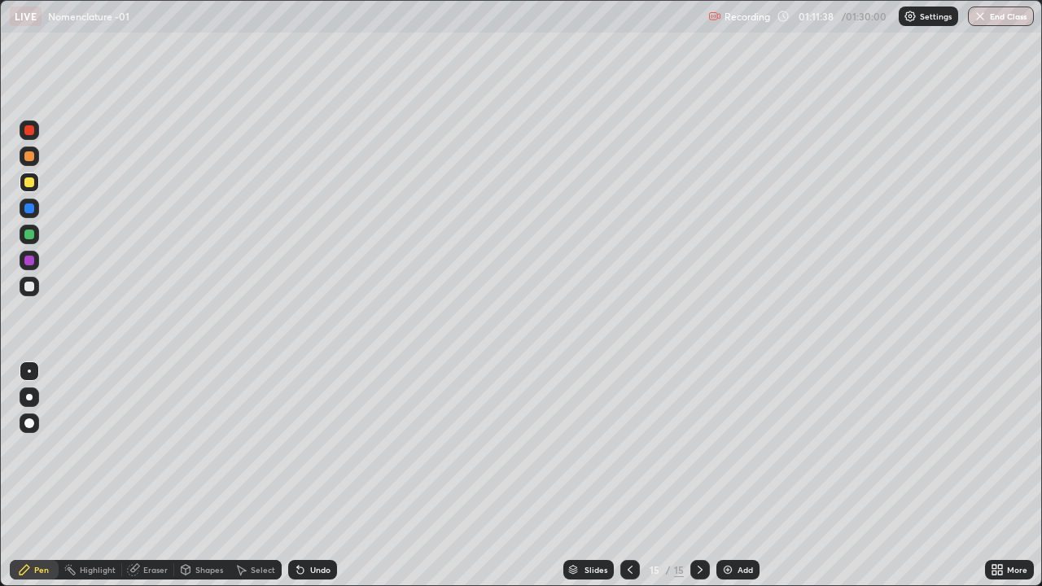
click at [38, 127] on div at bounding box center [30, 130] width 20 height 20
click at [1005, 20] on button "End Class" at bounding box center [1001, 17] width 66 height 20
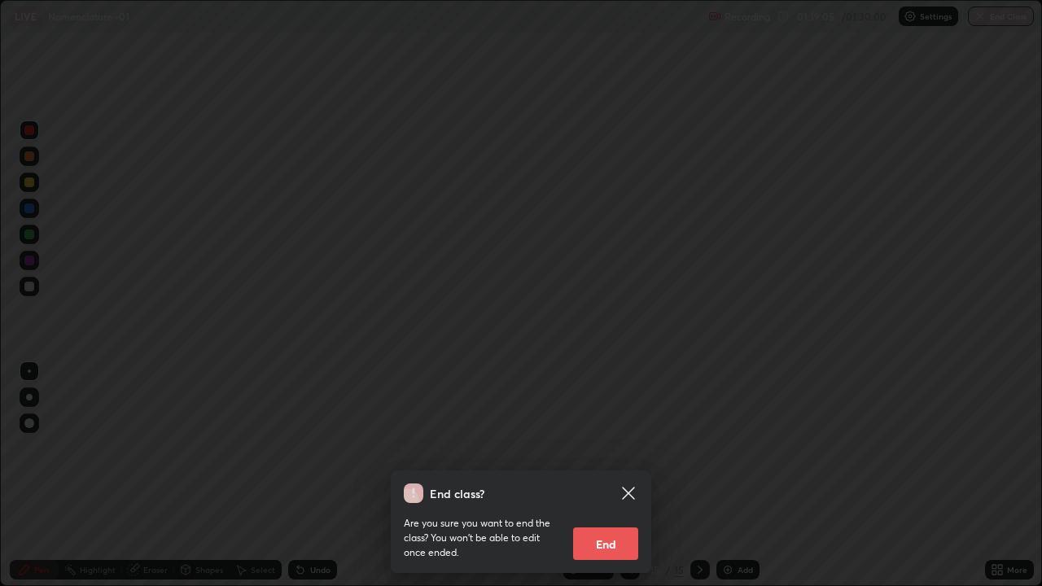
click at [617, 475] on button "End" at bounding box center [605, 544] width 65 height 33
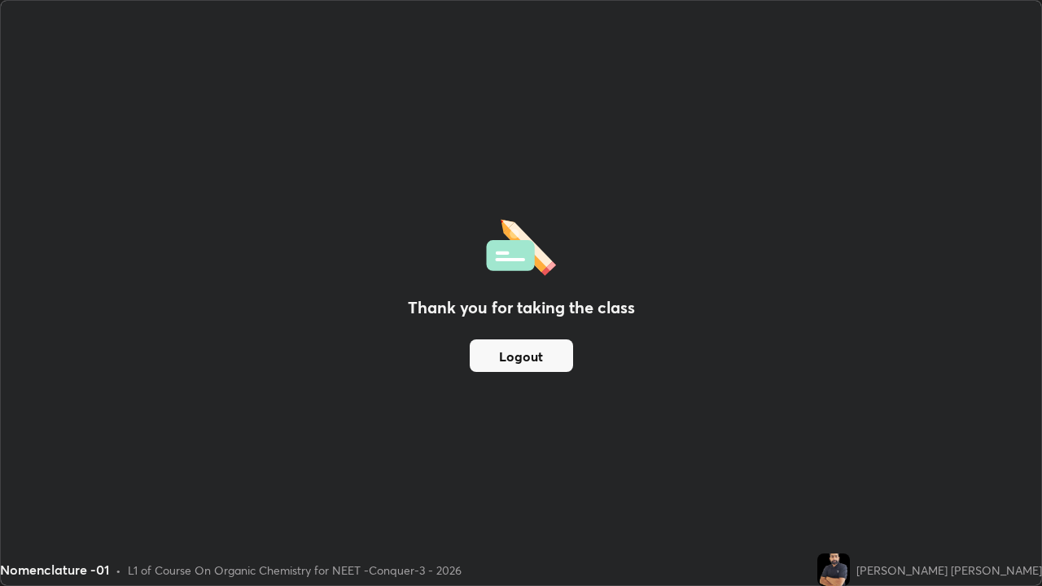
click at [800, 475] on div "Nomenclature -01 • L1 of Course On Organic Chemistry for NEET -Conquer-3 - 2026" at bounding box center [405, 570] width 811 height 33
click at [528, 348] on button "Logout" at bounding box center [521, 355] width 103 height 33
